Goal: Find specific page/section: Find specific page/section

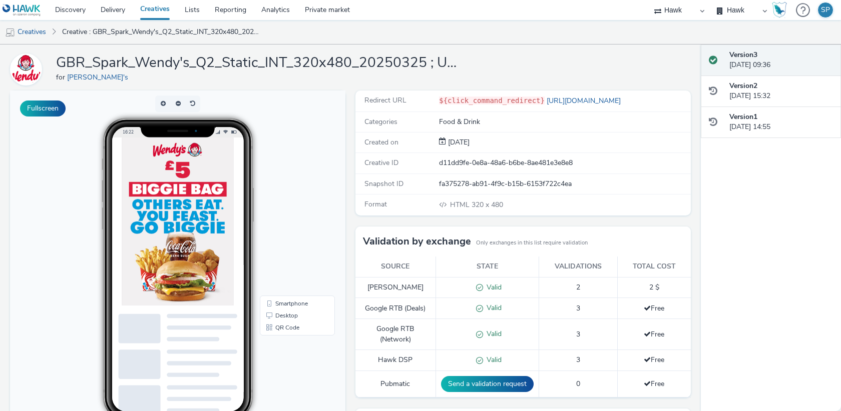
scroll to position [26, 0]
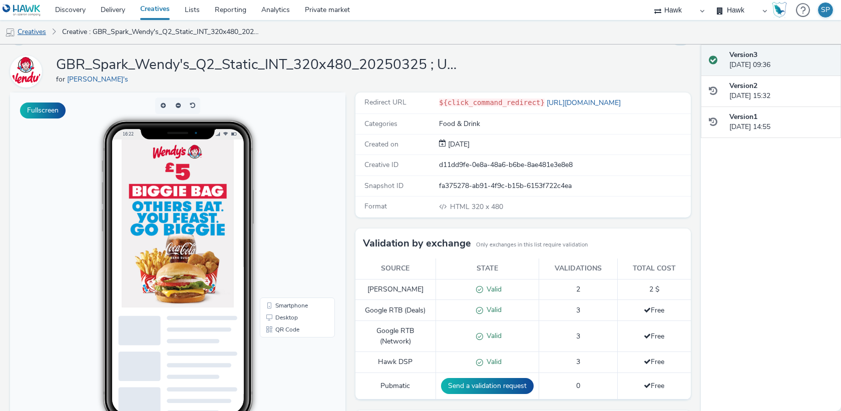
click at [31, 29] on link "Creatives" at bounding box center [25, 32] width 51 height 24
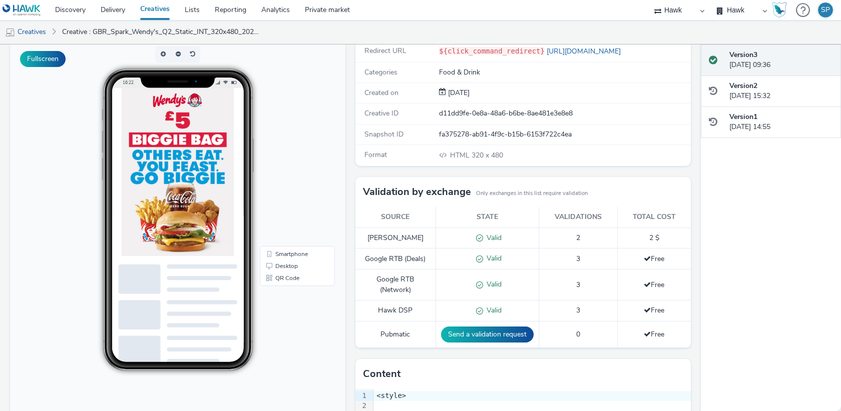
scroll to position [54, 0]
